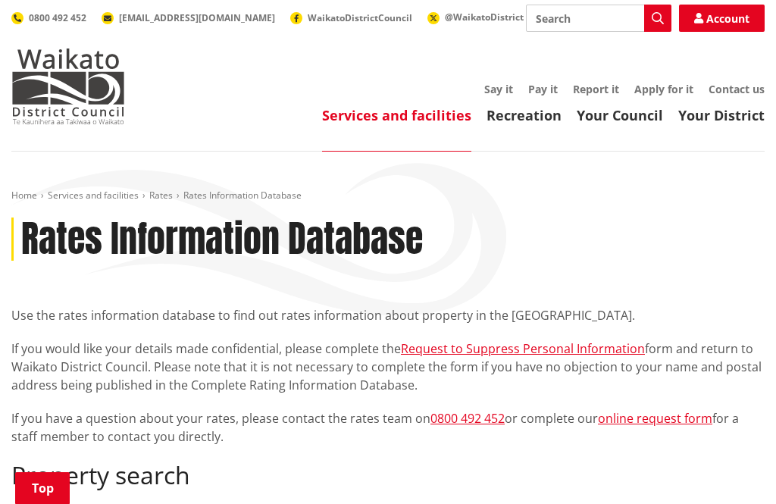
scroll to position [382, 0]
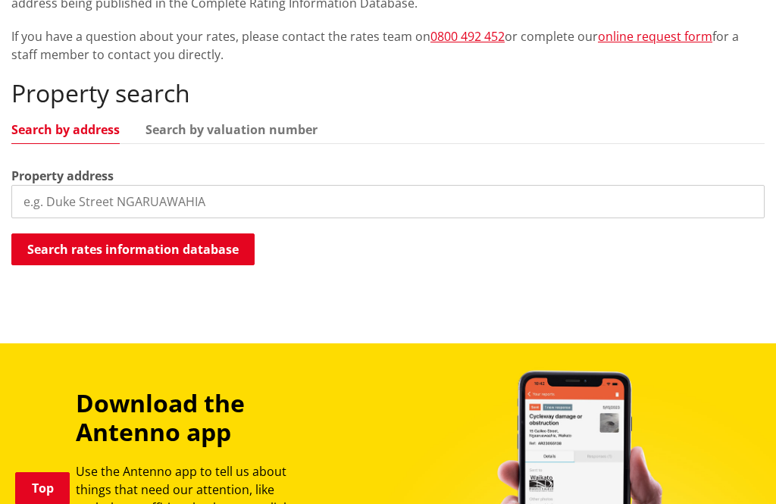
click at [88, 126] on link "Search by address" at bounding box center [65, 130] width 108 height 12
click at [99, 132] on link "Search by address" at bounding box center [65, 130] width 108 height 12
click at [222, 167] on div "Property address" at bounding box center [387, 193] width 753 height 52
click at [217, 161] on div "Property search Search by address Search by valuation number Property address S…" at bounding box center [387, 173] width 753 height 188
click at [139, 250] on button "Search rates information database" at bounding box center [132, 249] width 243 height 32
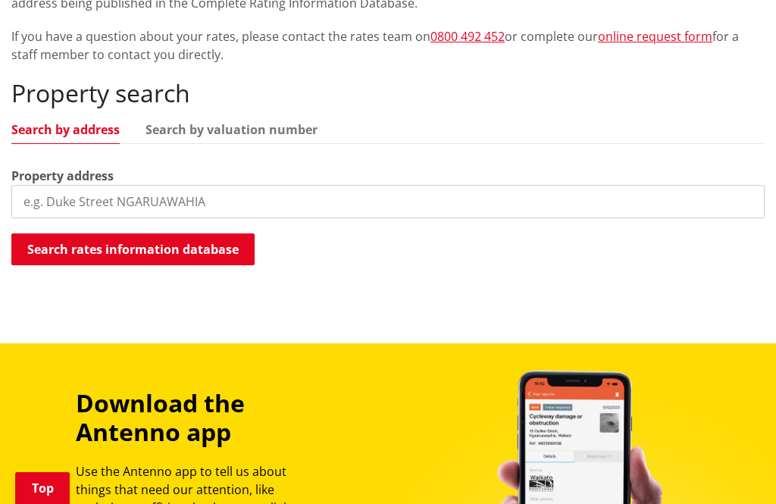
click at [180, 250] on button "Search rates information database" at bounding box center [132, 249] width 243 height 32
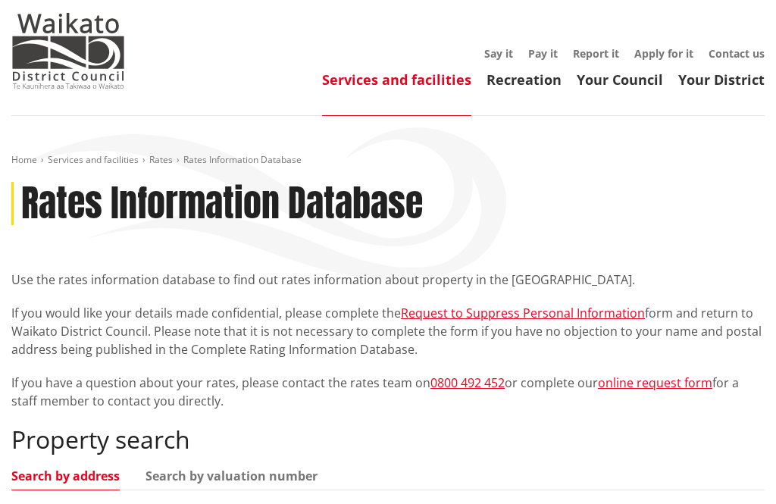
scroll to position [36, 0]
click at [731, 84] on link "Your District" at bounding box center [721, 79] width 86 height 18
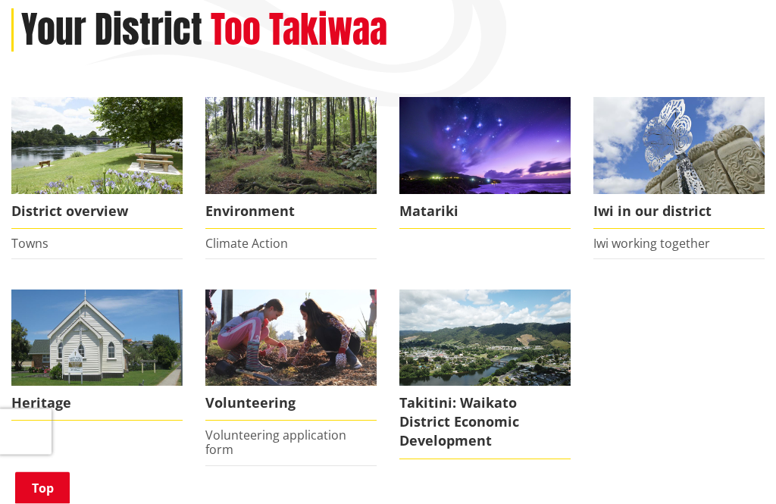
scroll to position [209, 0]
click at [102, 155] on img at bounding box center [96, 145] width 171 height 96
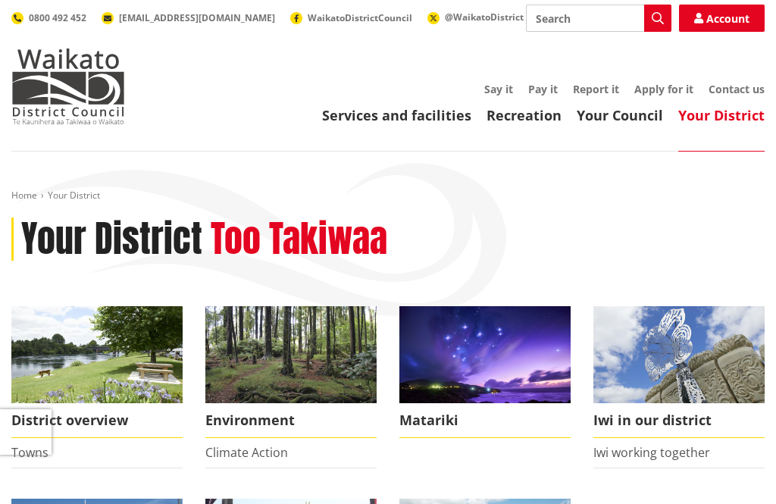
click at [532, 117] on link "Recreation" at bounding box center [524, 115] width 75 height 18
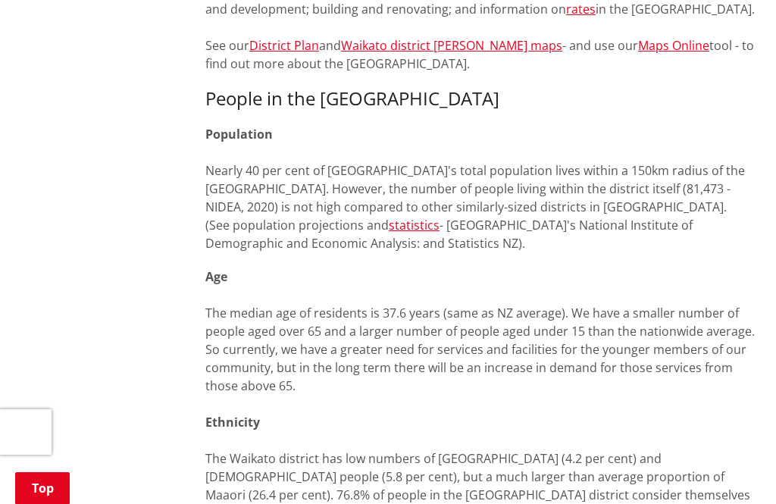
scroll to position [844, 0]
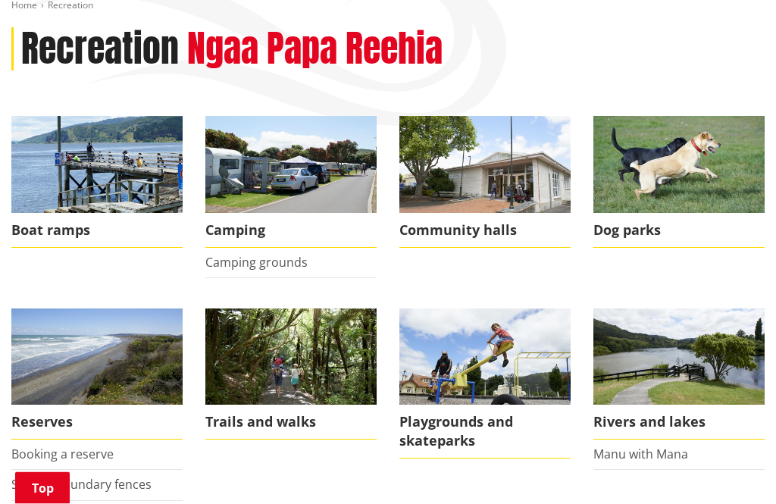
scroll to position [201, 0]
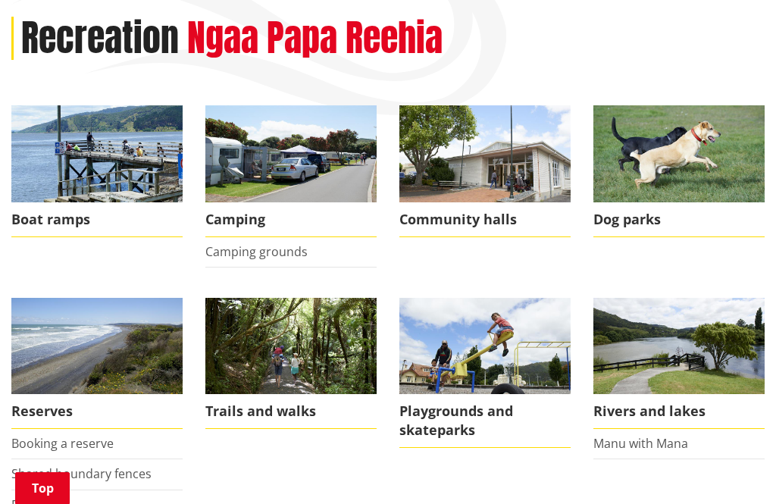
click at [113, 359] on img at bounding box center [96, 346] width 171 height 96
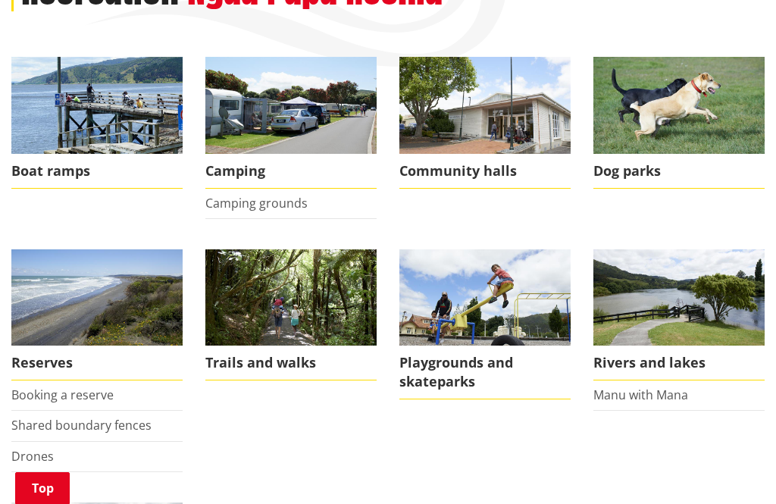
click at [319, 305] on img at bounding box center [290, 297] width 171 height 96
click at [723, 304] on img at bounding box center [678, 297] width 171 height 96
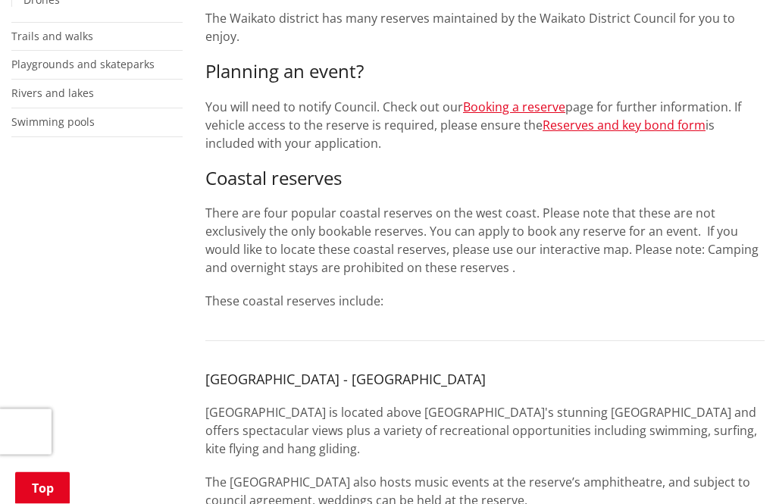
scroll to position [491, 0]
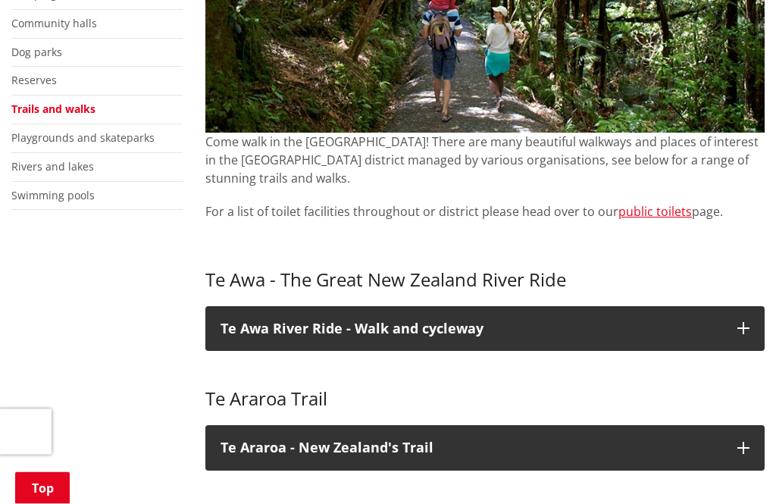
scroll to position [384, 0]
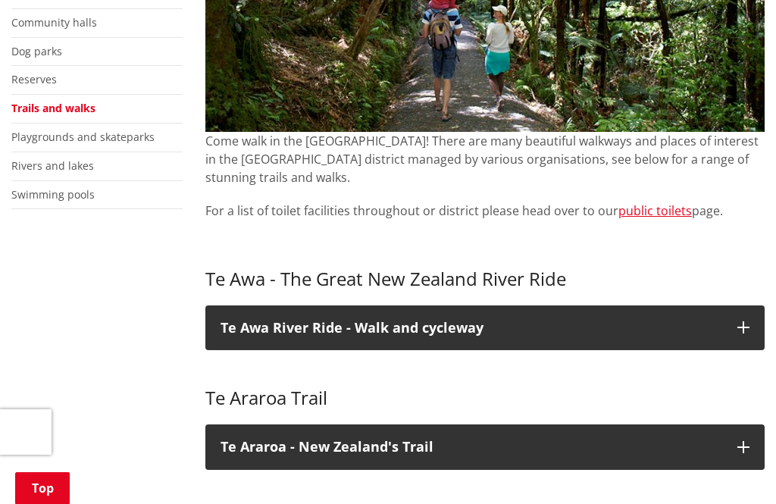
click at [727, 330] on button "Te Awa River Ride - Walk and cycleway" at bounding box center [484, 327] width 559 height 45
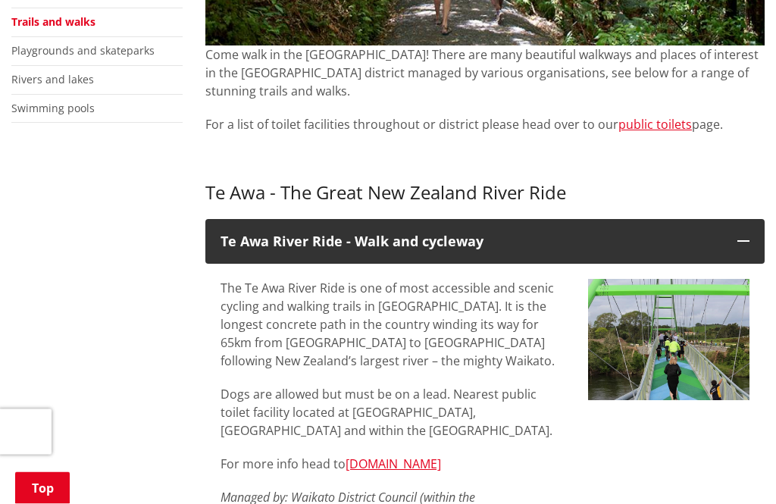
scroll to position [471, 0]
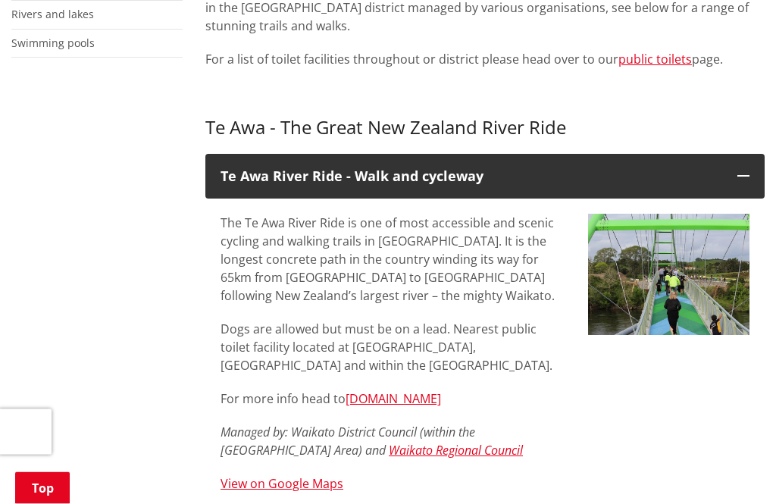
scroll to position [550, 0]
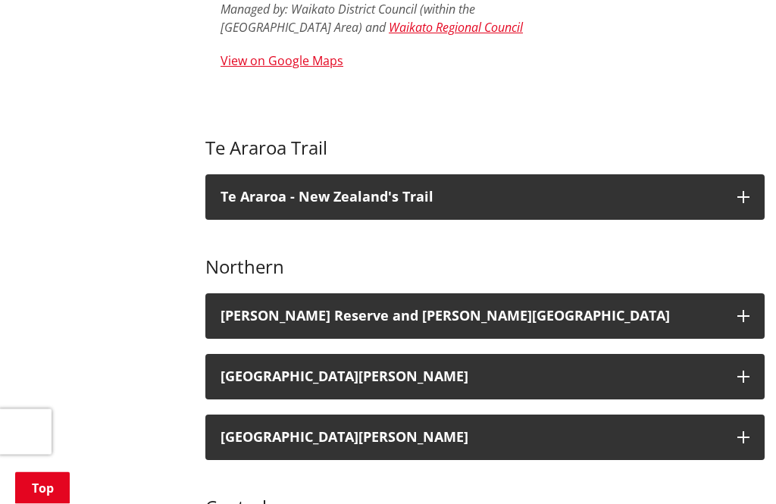
click at [720, 376] on h3 "Mount William walkway" at bounding box center [472, 377] width 502 height 15
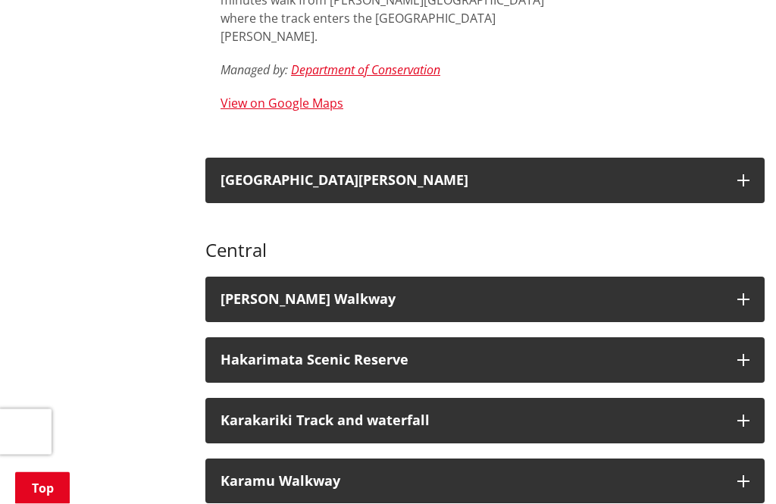
scroll to position [1558, 0]
click at [718, 413] on h3 "Karakariki Track and waterfall" at bounding box center [472, 420] width 502 height 15
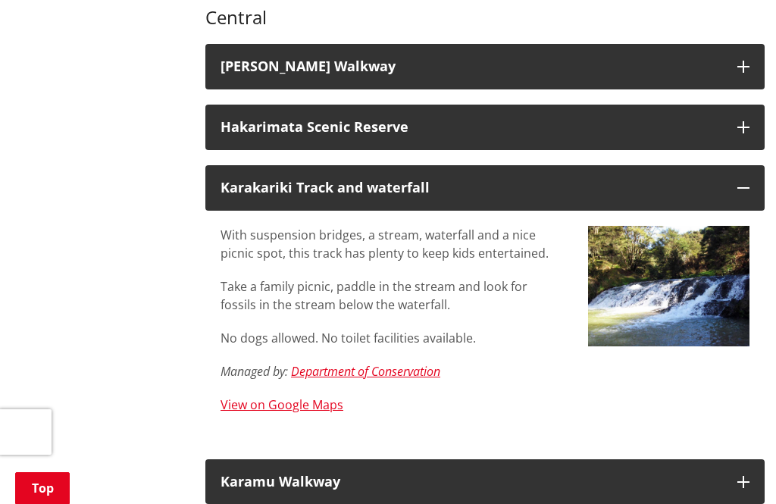
scroll to position [1790, 0]
click at [737, 166] on button "Karakariki Track and waterfall" at bounding box center [484, 188] width 559 height 45
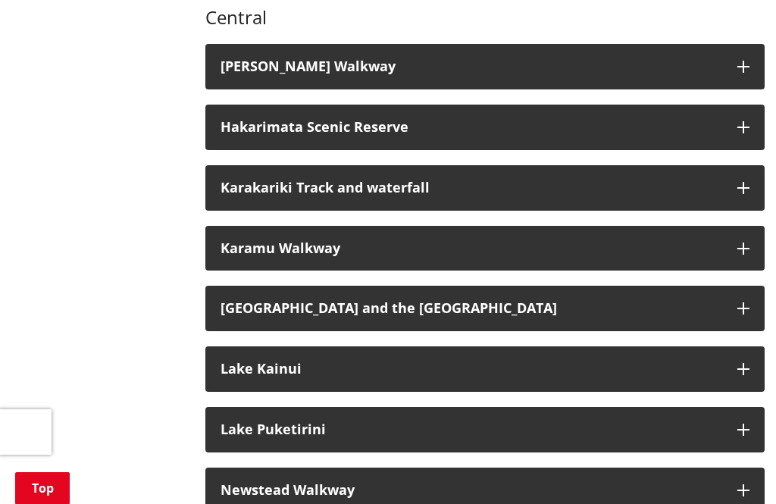
click at [732, 346] on button "Lake Kainui" at bounding box center [484, 368] width 559 height 45
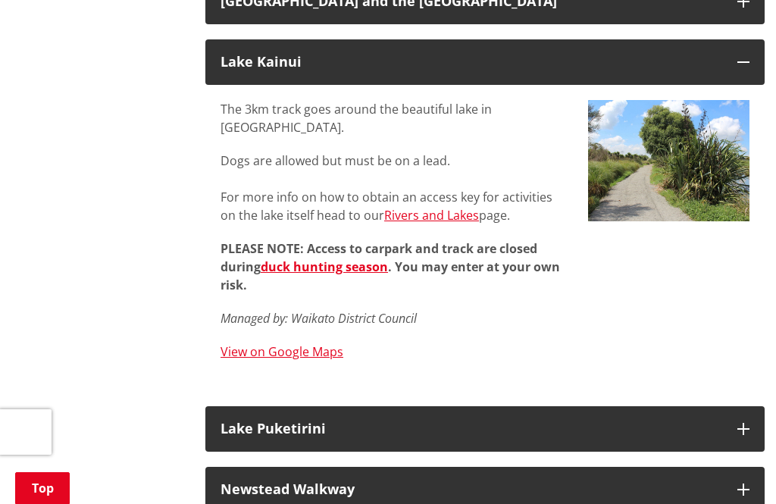
scroll to position [2111, 0]
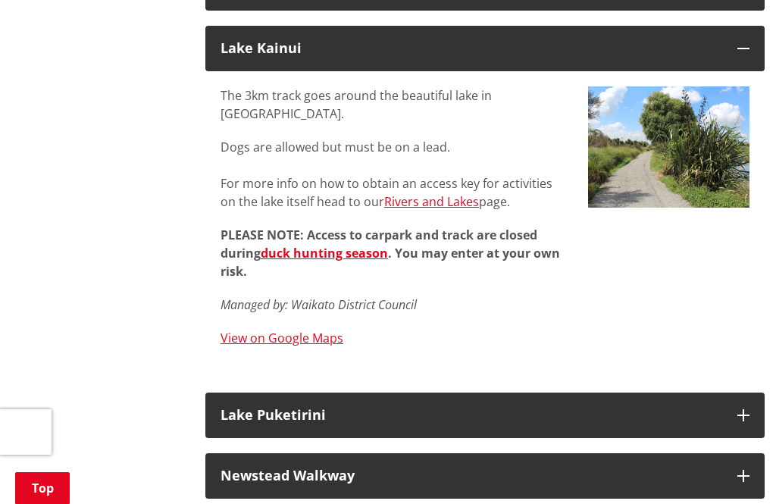
click at [737, 393] on button "Lake Puketirini" at bounding box center [484, 415] width 559 height 45
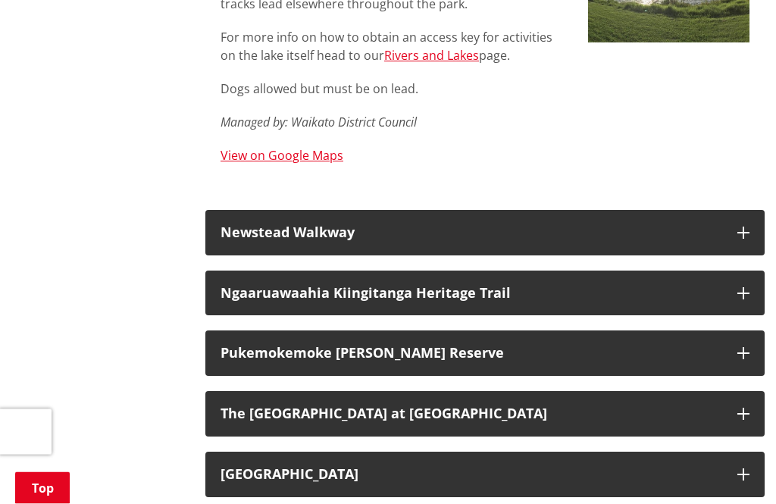
scroll to position [2647, 0]
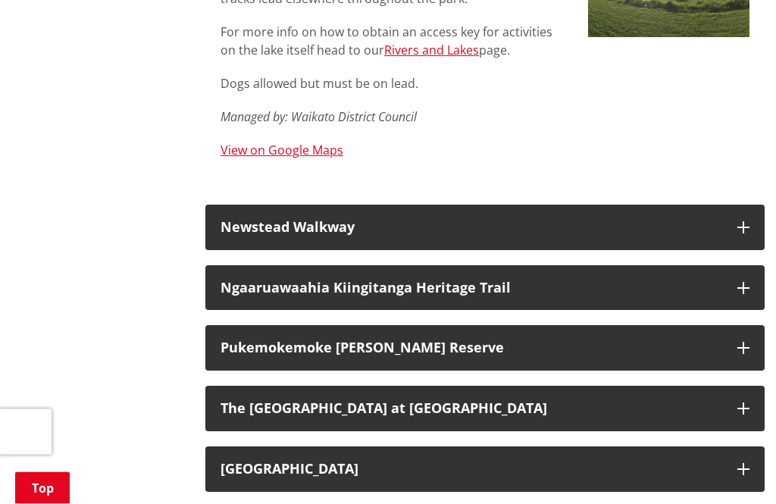
click at [728, 447] on button "Taitua Arboretum" at bounding box center [484, 469] width 559 height 45
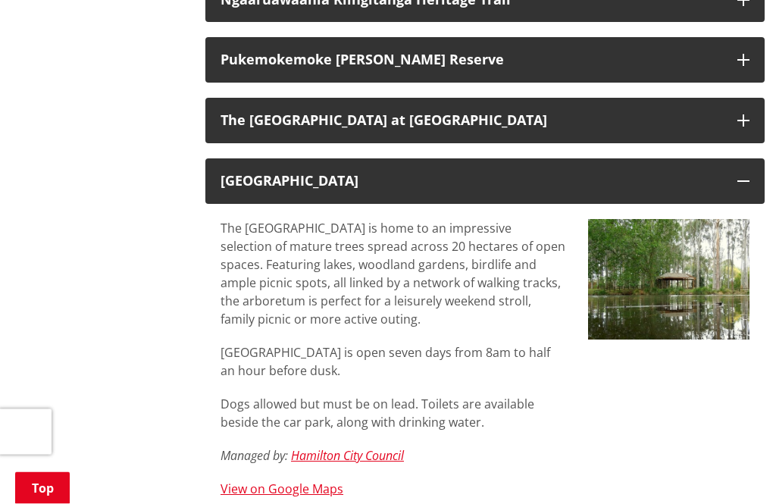
scroll to position [2935, 0]
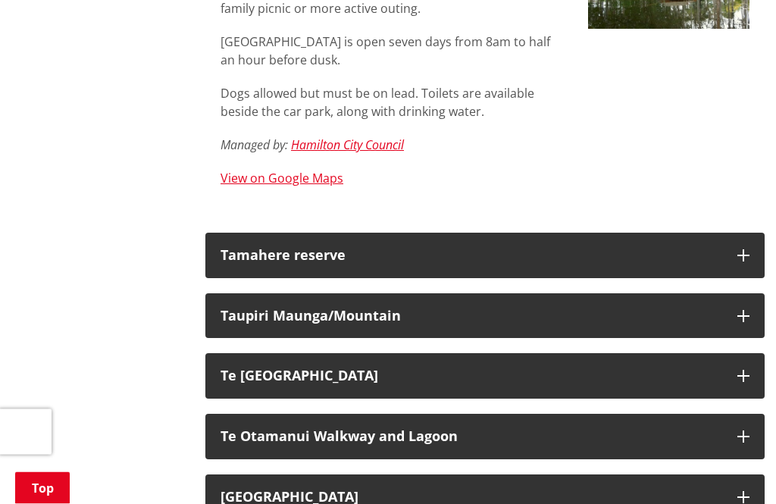
click at [704, 490] on h3 "Whangamarino Historic Walk" at bounding box center [472, 497] width 502 height 15
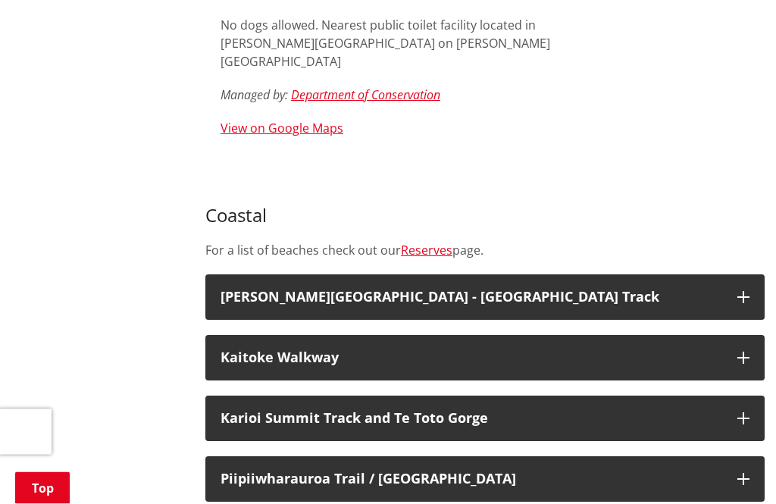
scroll to position [3963, 0]
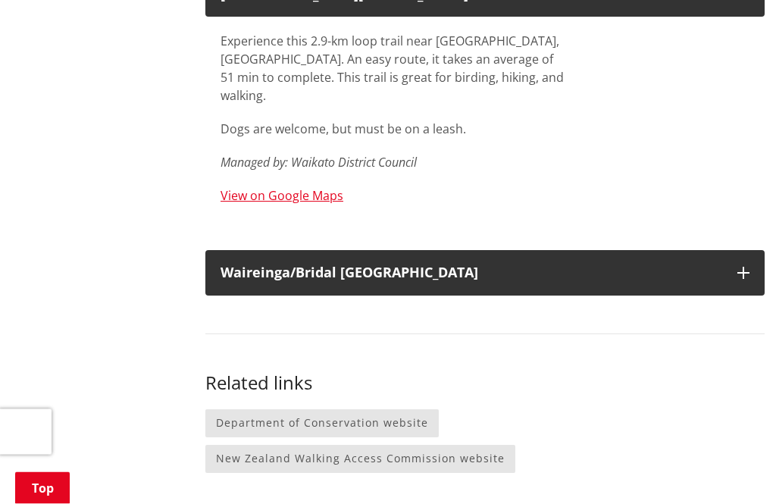
scroll to position [4475, 0]
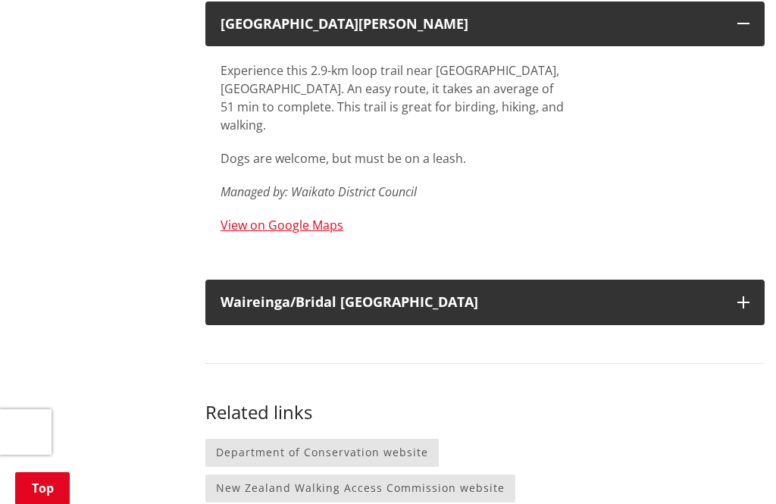
click at [723, 280] on button "Waireinga/Bridal Veil Falls" at bounding box center [484, 302] width 559 height 45
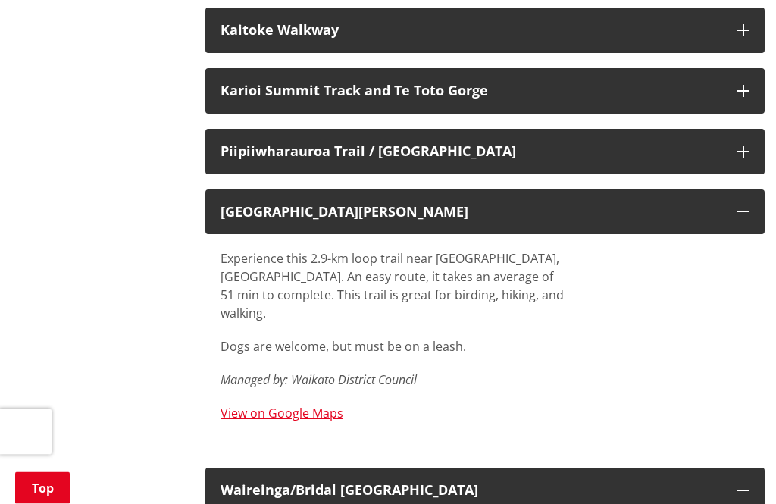
scroll to position [4261, 0]
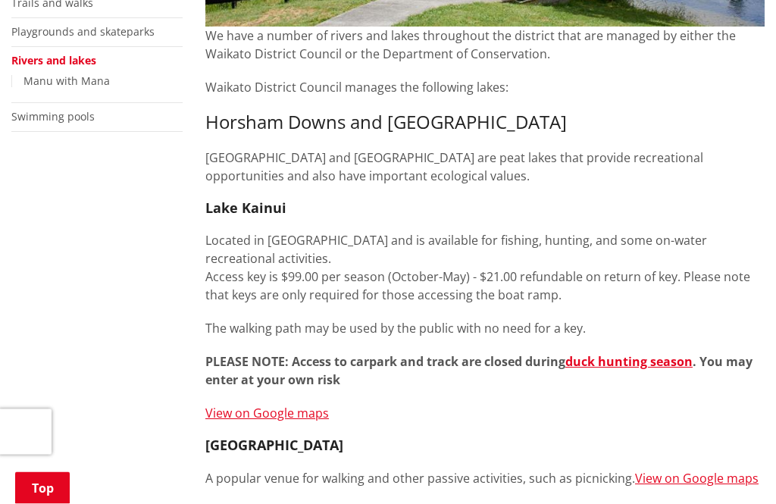
scroll to position [492, 0]
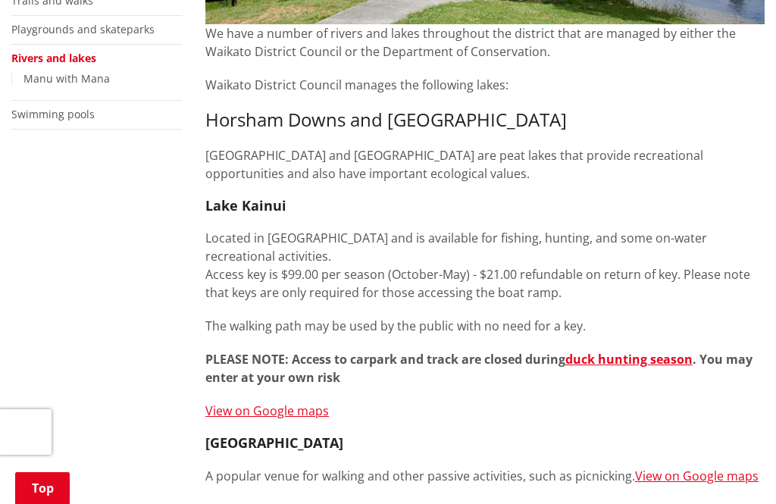
click at [639, 363] on link "duck hunting season" at bounding box center [628, 359] width 127 height 17
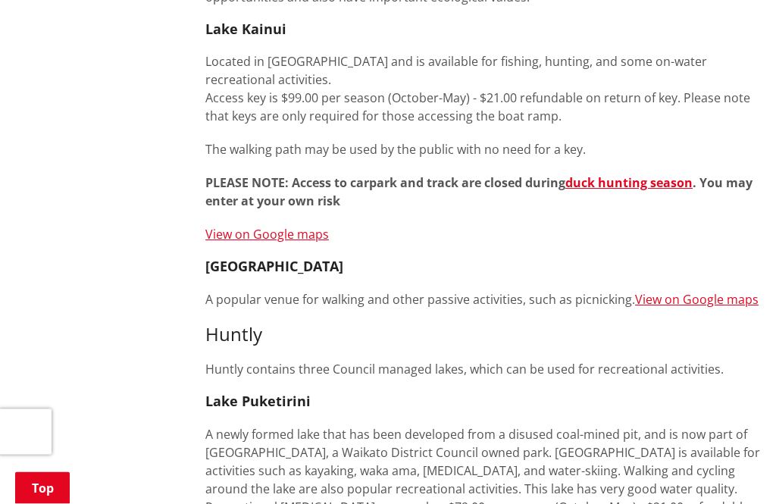
scroll to position [668, 0]
click at [691, 303] on link "View on Google maps" at bounding box center [697, 299] width 124 height 17
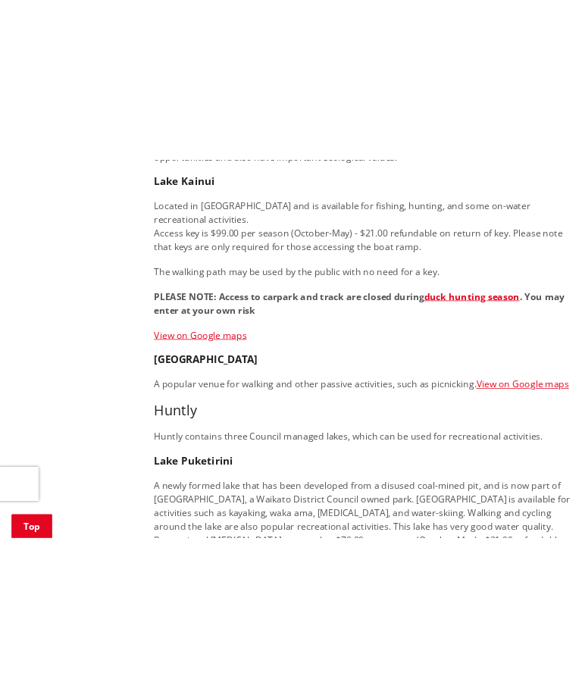
scroll to position [502, 0]
